Goal: Task Accomplishment & Management: Use online tool/utility

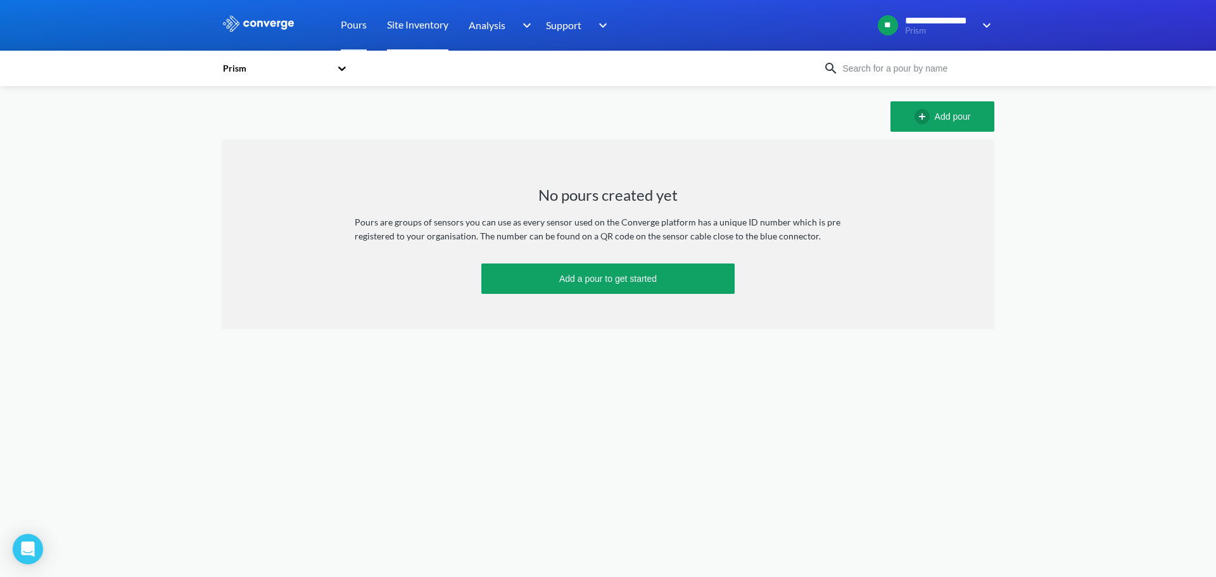
click at [433, 20] on link "Site Inventory" at bounding box center [417, 25] width 61 height 51
click at [997, 24] on div at bounding box center [608, 25] width 1216 height 51
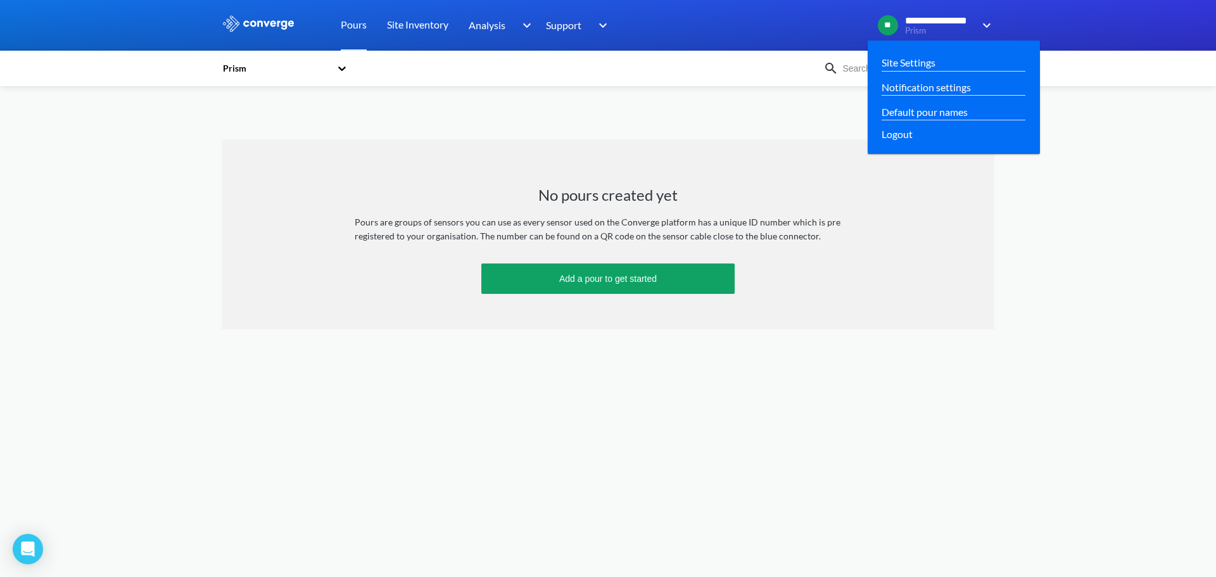
click at [986, 27] on img at bounding box center [984, 25] width 20 height 15
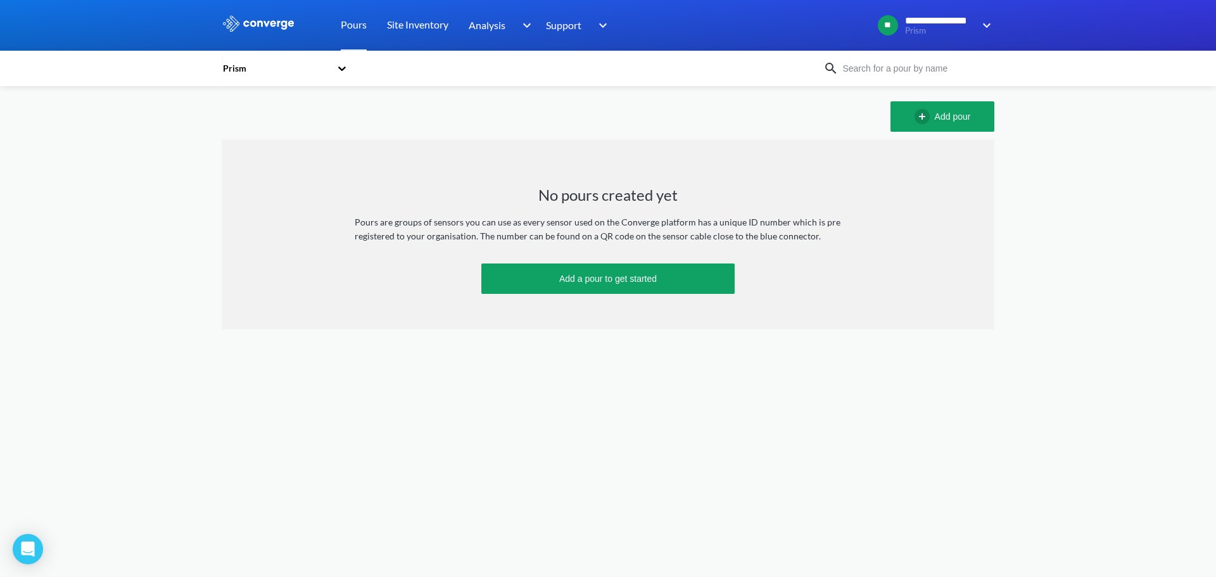
click at [538, 66] on div "Prism" at bounding box center [523, 68] width 602 height 29
click at [319, 67] on div "Prism" at bounding box center [276, 68] width 109 height 14
click at [271, 116] on div "Prism" at bounding box center [285, 102] width 127 height 29
click at [484, 94] on div "option Prism focused, 1 of 1. 1 result available. Use Up and Down to choose opt…" at bounding box center [608, 207] width 773 height 243
click at [907, 70] on input at bounding box center [915, 68] width 153 height 14
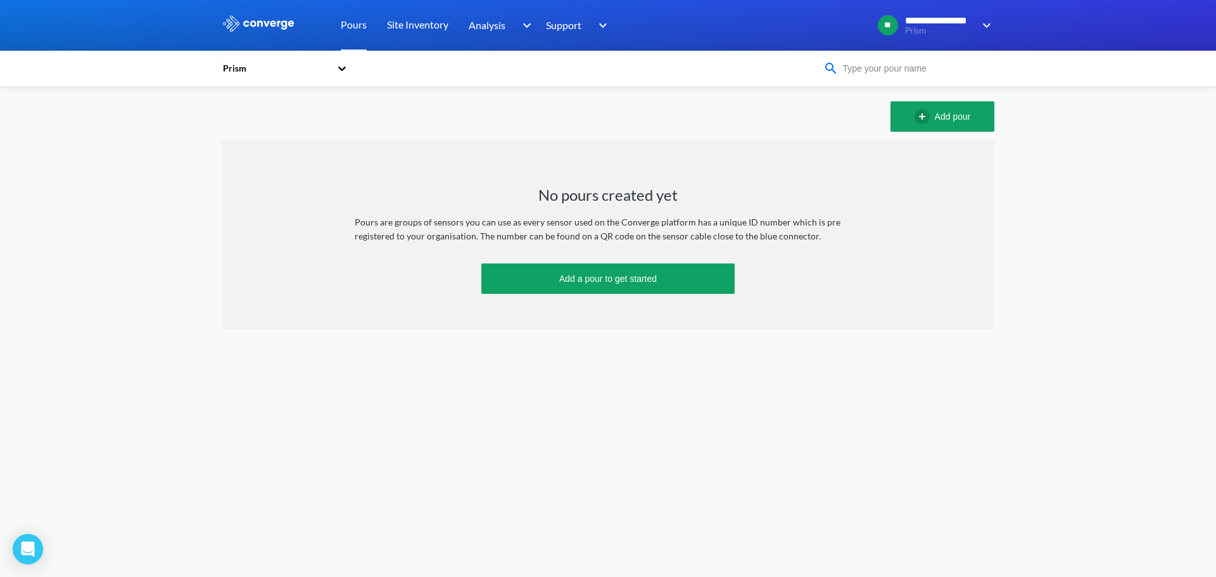
click at [644, 85] on div "Prism" at bounding box center [608, 68] width 1216 height 35
click at [431, 31] on link "Site Inventory" at bounding box center [417, 25] width 61 height 51
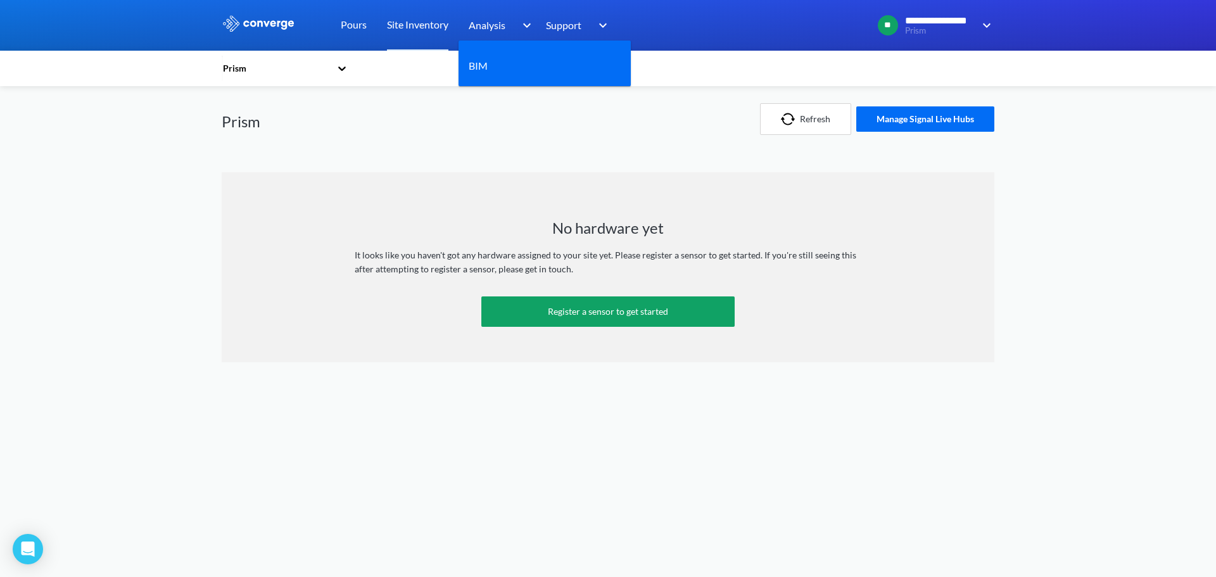
click at [511, 30] on div "Analysis" at bounding box center [502, 25] width 66 height 51
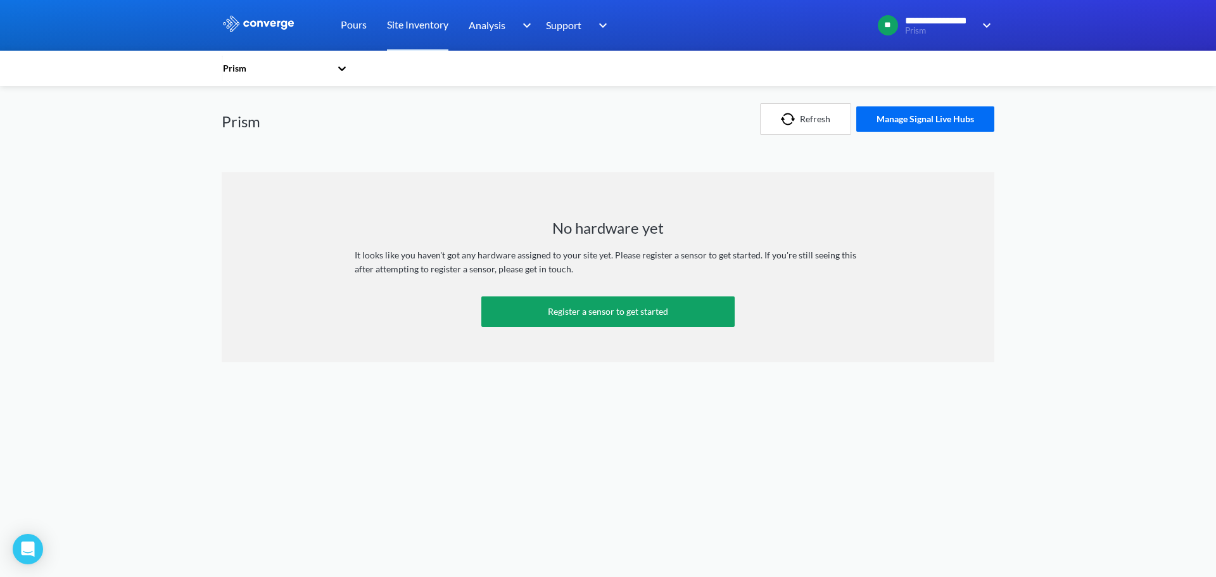
click at [402, 144] on div "Prism" at bounding box center [366, 119] width 289 height 66
click at [353, 28] on link "Pours" at bounding box center [354, 25] width 26 height 51
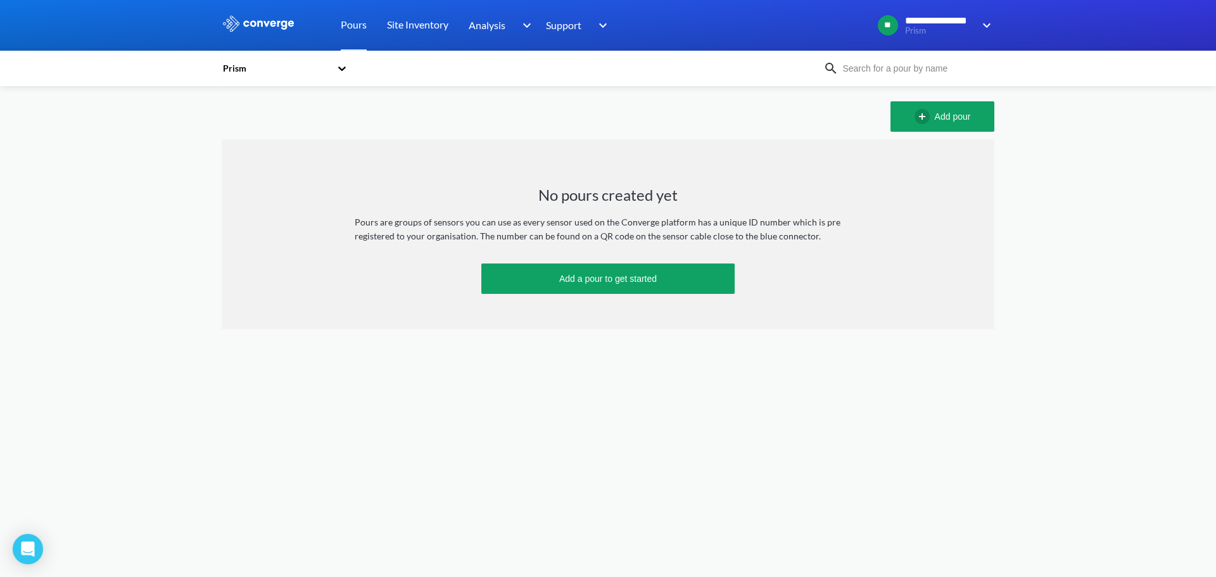
click at [229, 66] on div "Prism" at bounding box center [276, 68] width 109 height 14
click at [245, 106] on div "Prism" at bounding box center [285, 103] width 127 height 24
click at [181, 148] on div "**********" at bounding box center [608, 164] width 1216 height 329
click at [343, 69] on icon at bounding box center [342, 69] width 8 height 4
click at [174, 147] on div "**********" at bounding box center [608, 164] width 1216 height 329
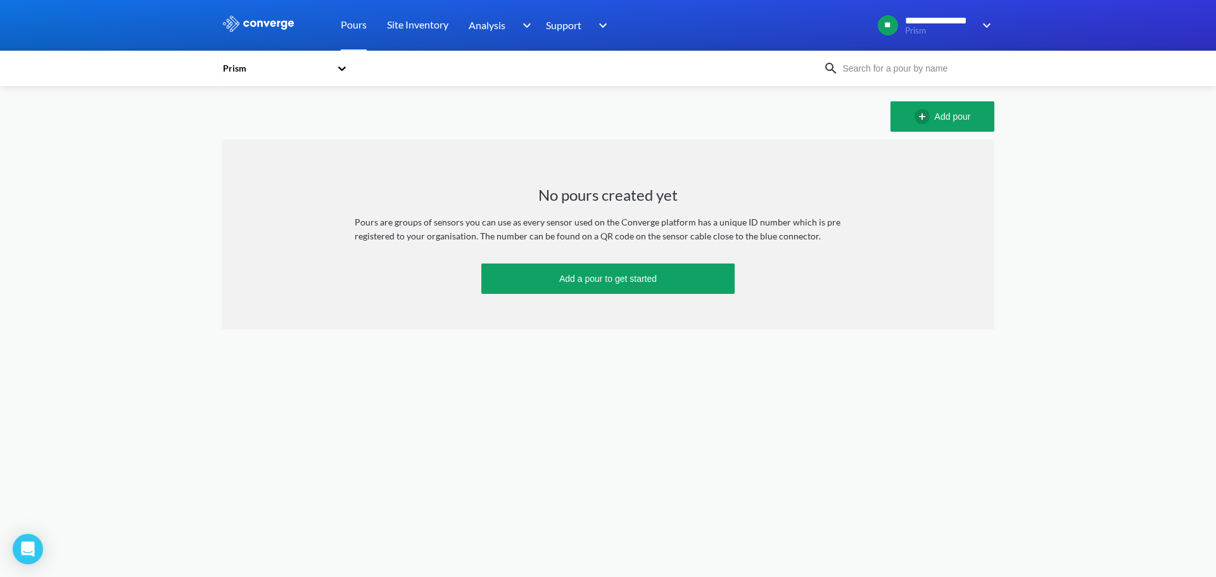
click at [870, 68] on input at bounding box center [915, 68] width 153 height 14
type input "[GEOGRAPHIC_DATA]"
click at [646, 113] on div "Add pour" at bounding box center [608, 116] width 773 height 30
click at [829, 63] on img at bounding box center [831, 68] width 15 height 15
drag, startPoint x: 890, startPoint y: 59, endPoint x: 884, endPoint y: 65, distance: 9.0
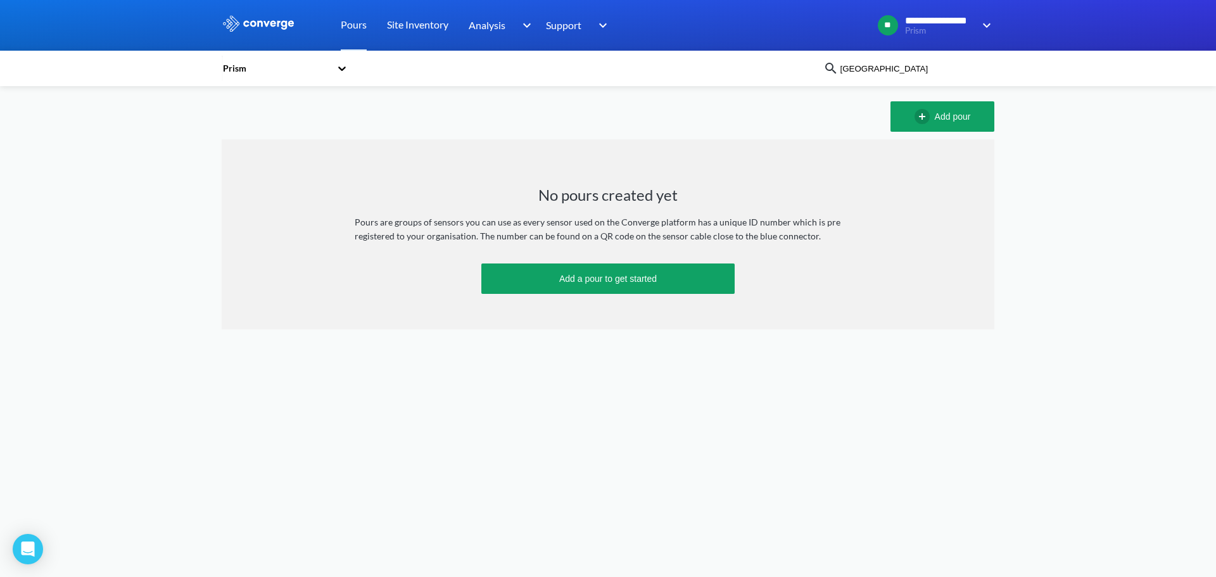
click at [885, 65] on div "Prism [GEOGRAPHIC_DATA]" at bounding box center [608, 68] width 773 height 29
drag, startPoint x: 884, startPoint y: 65, endPoint x: 781, endPoint y: 68, distance: 102.7
click at [823, 67] on div "Prism [GEOGRAPHIC_DATA]" at bounding box center [608, 68] width 773 height 29
